Goal: Find specific page/section: Find specific page/section

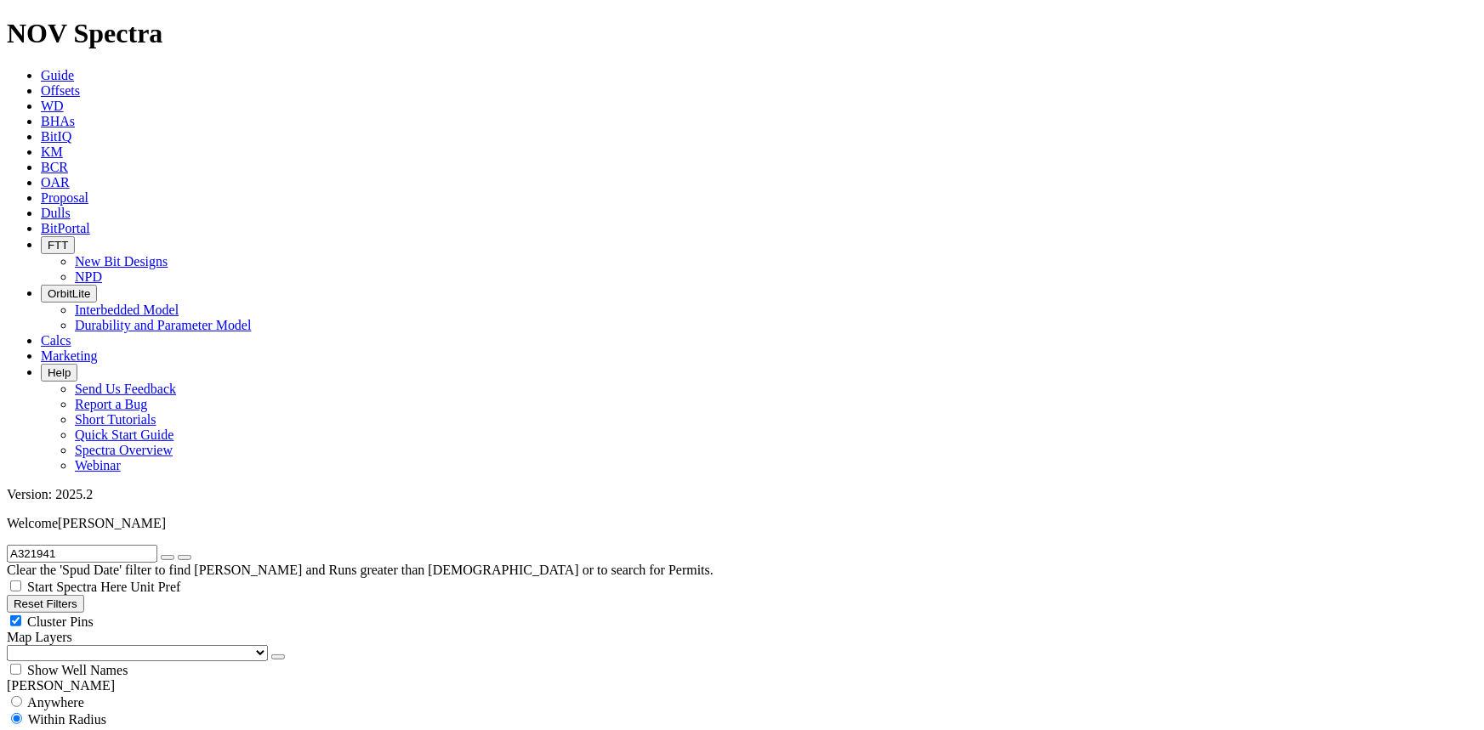
drag, startPoint x: 0, startPoint y: 0, endPoint x: 714, endPoint y: 21, distance: 714.6
click at [71, 206] on link "Dulls" at bounding box center [56, 213] width 30 height 14
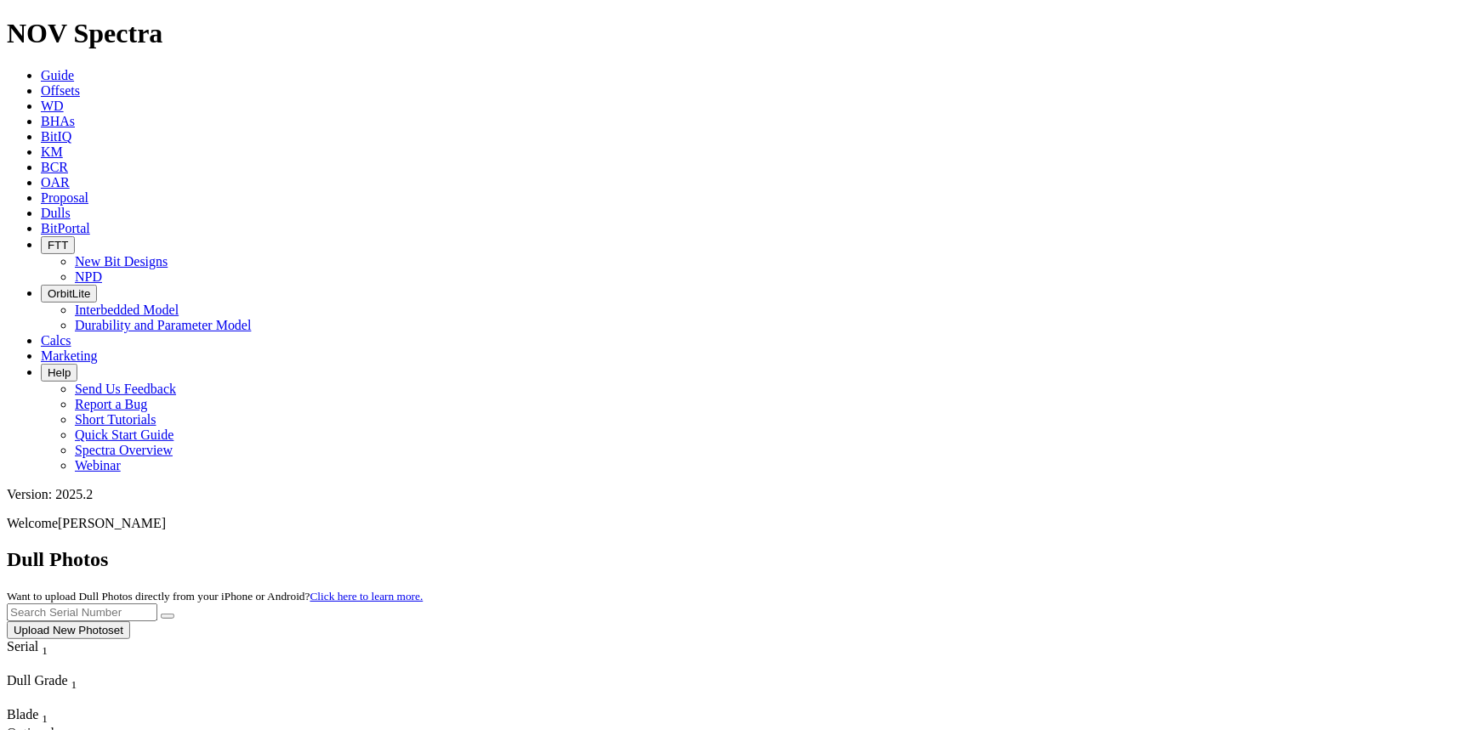
click at [157, 604] on input "text" at bounding box center [82, 613] width 151 height 18
type input "A320678"
click at [161, 614] on button "submit" at bounding box center [168, 616] width 14 height 5
